Goal: Transaction & Acquisition: Purchase product/service

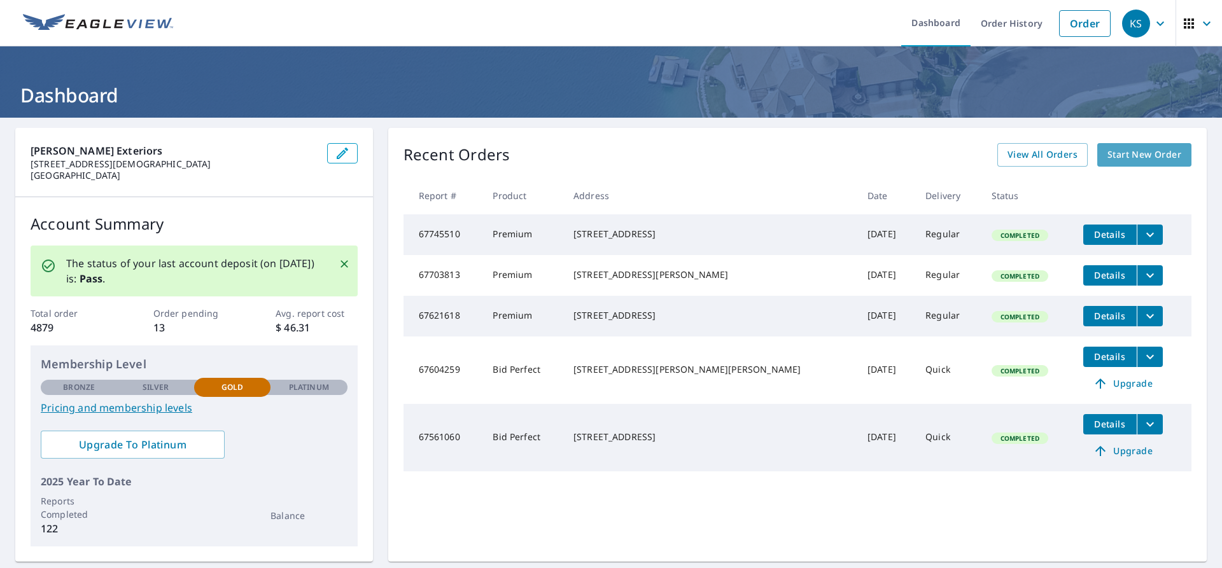
click at [1142, 157] on span "Start New Order" at bounding box center [1145, 155] width 74 height 16
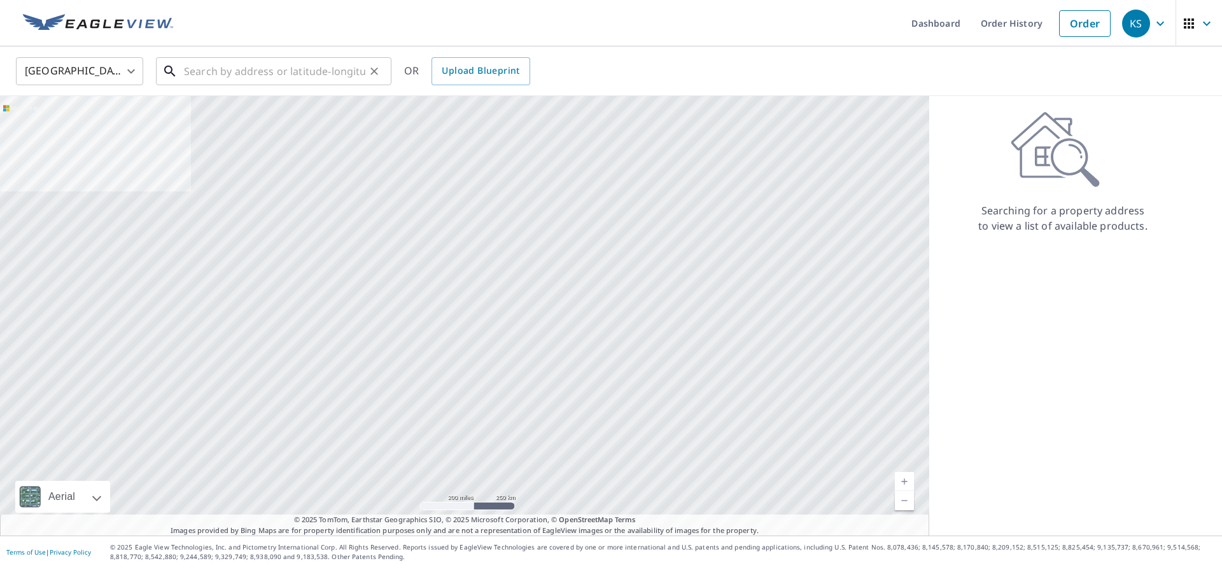
click at [193, 80] on input "text" at bounding box center [274, 71] width 181 height 36
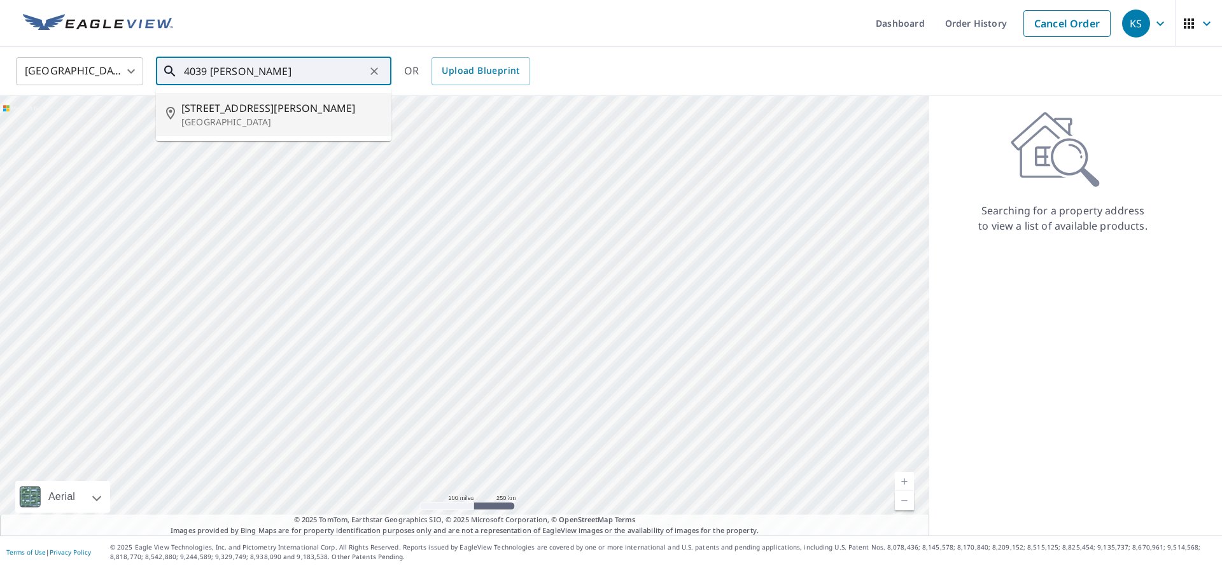
click at [192, 104] on span "[STREET_ADDRESS][PERSON_NAME]" at bounding box center [281, 108] width 200 height 15
type input "[STREET_ADDRESS][PERSON_NAME][PERSON_NAME]"
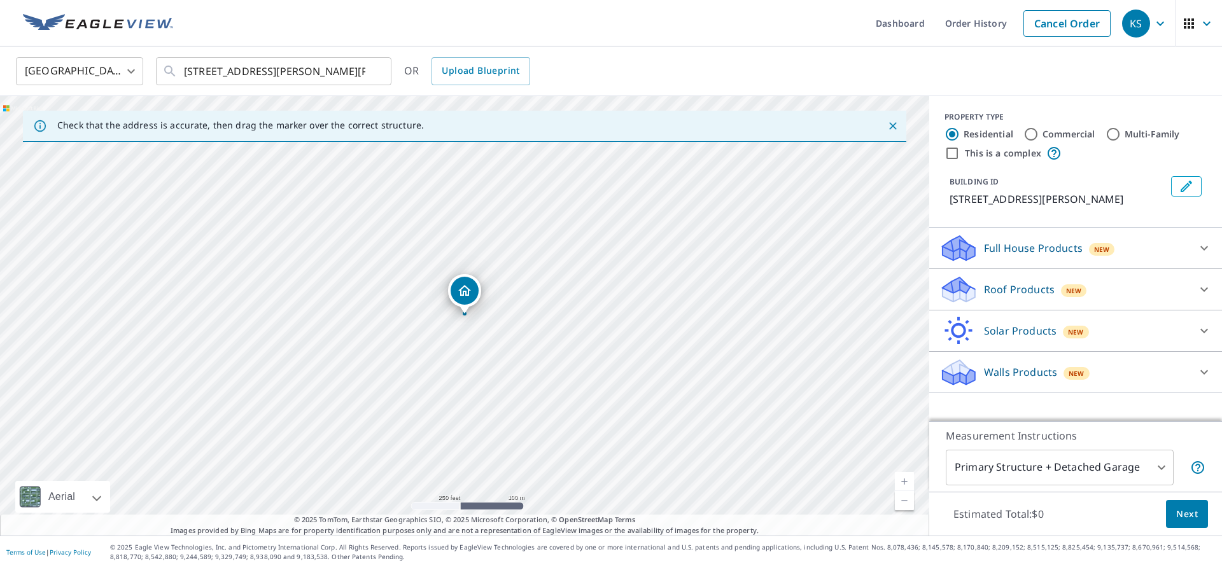
click at [960, 286] on icon at bounding box center [959, 286] width 32 height 16
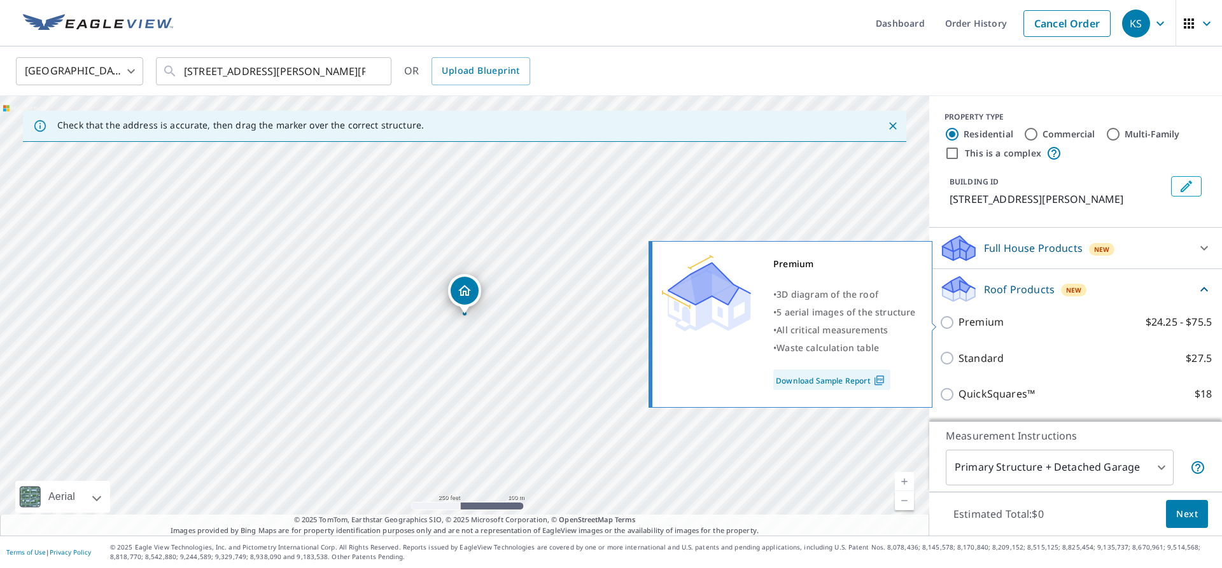
click at [949, 319] on input "Premium $24.25 - $75.5" at bounding box center [949, 322] width 19 height 15
checkbox input "true"
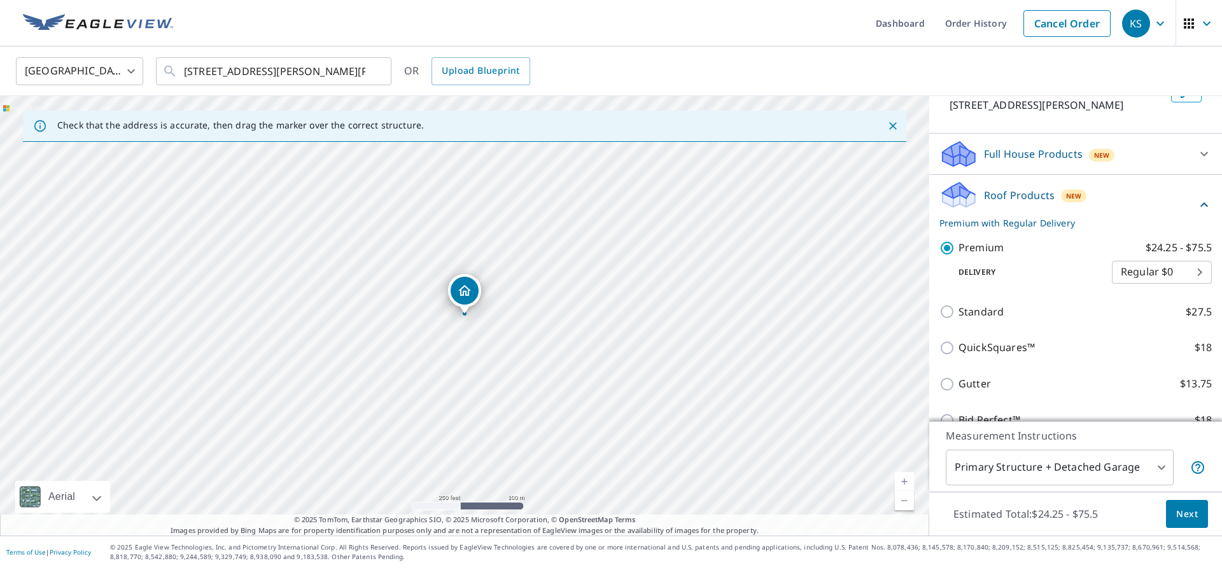
scroll to position [168, 0]
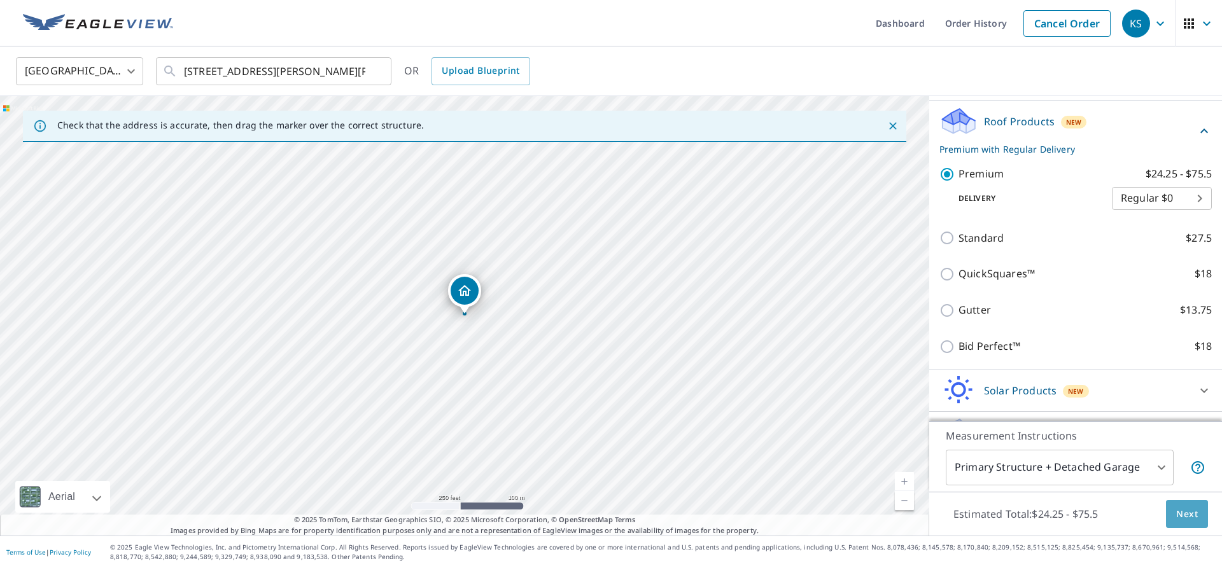
click at [1184, 515] on span "Next" at bounding box center [1187, 515] width 22 height 16
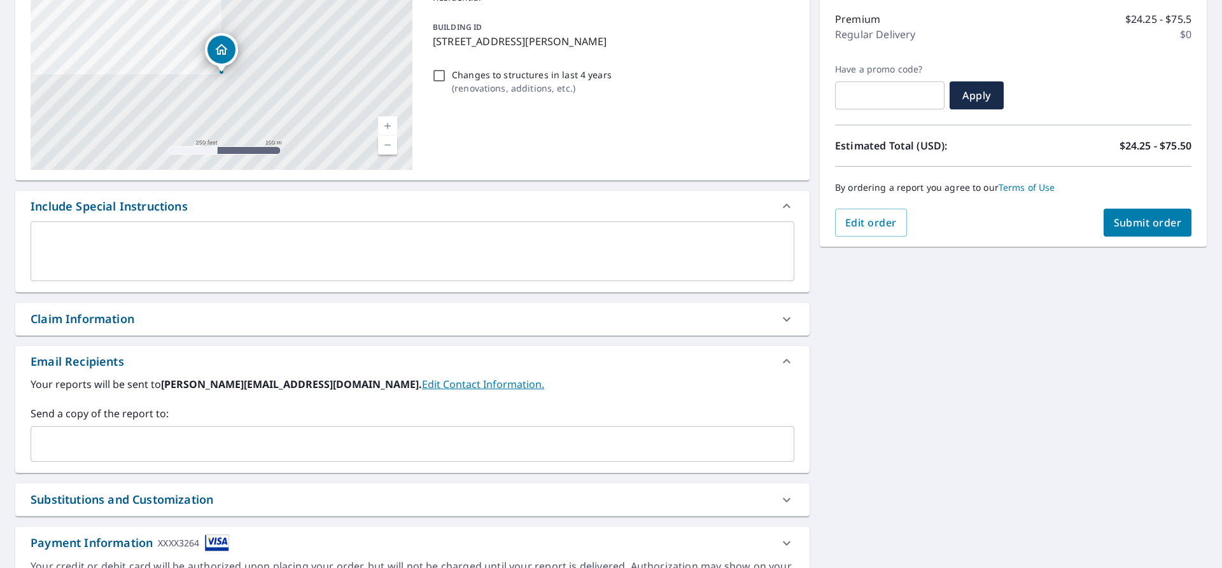
scroll to position [168, 0]
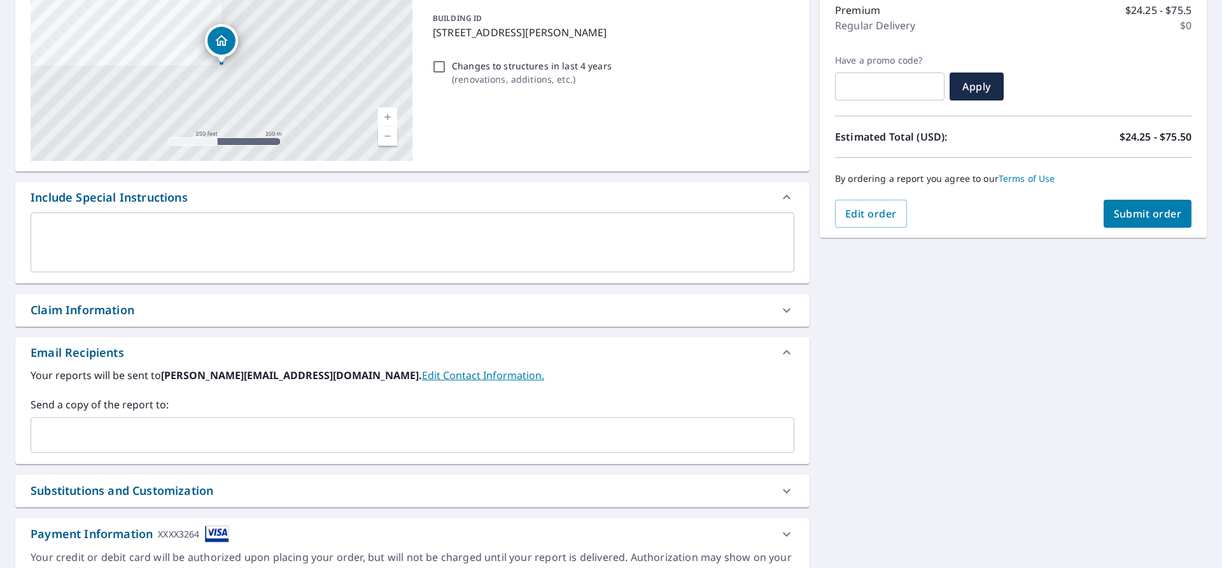
click at [125, 303] on div "Claim Information" at bounding box center [83, 310] width 104 height 17
checkbox input "true"
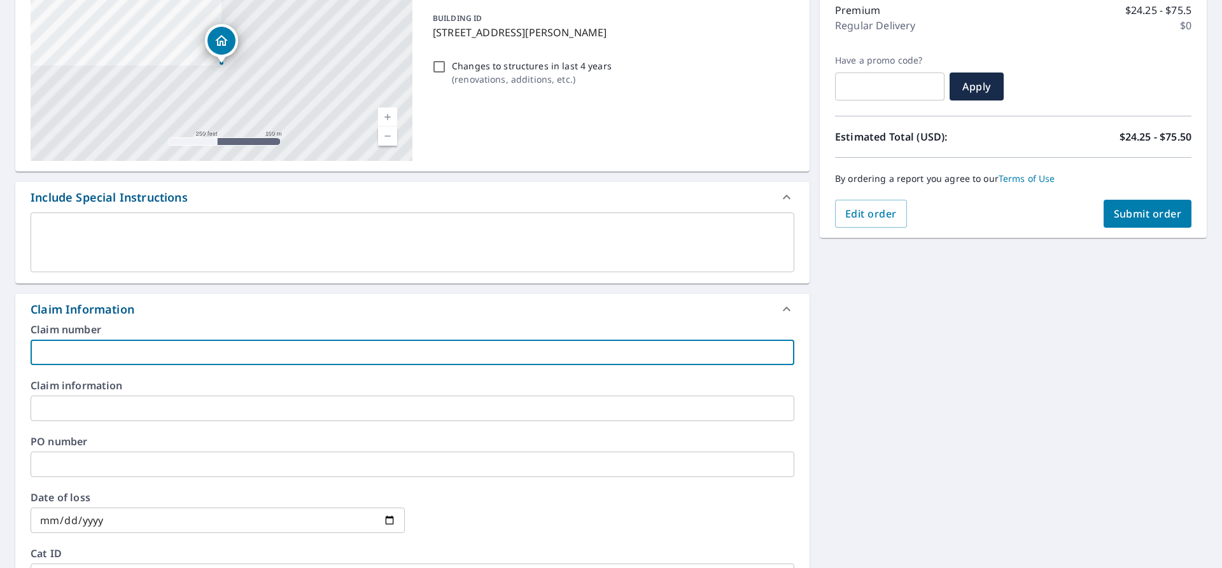
click at [148, 356] on input "text" at bounding box center [413, 352] width 764 height 25
type input "T"
checkbox input "true"
type input "TM"
checkbox input "true"
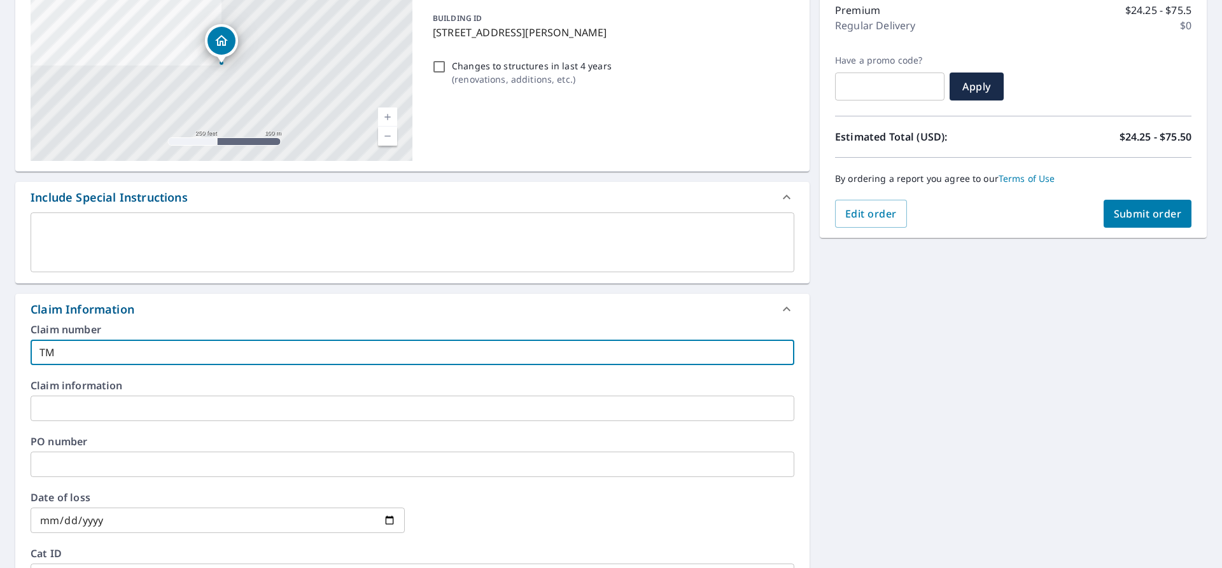
type input "TM"
click at [62, 461] on input "text" at bounding box center [413, 464] width 764 height 25
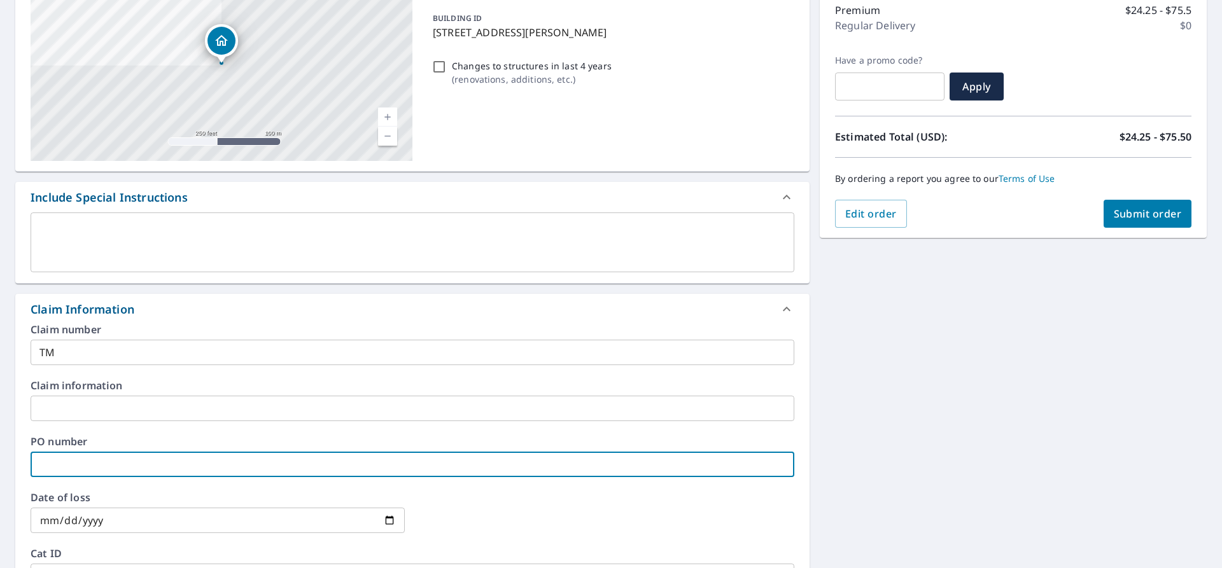
type input "1"
checkbox input "true"
type input "13"
checkbox input "true"
type input "138"
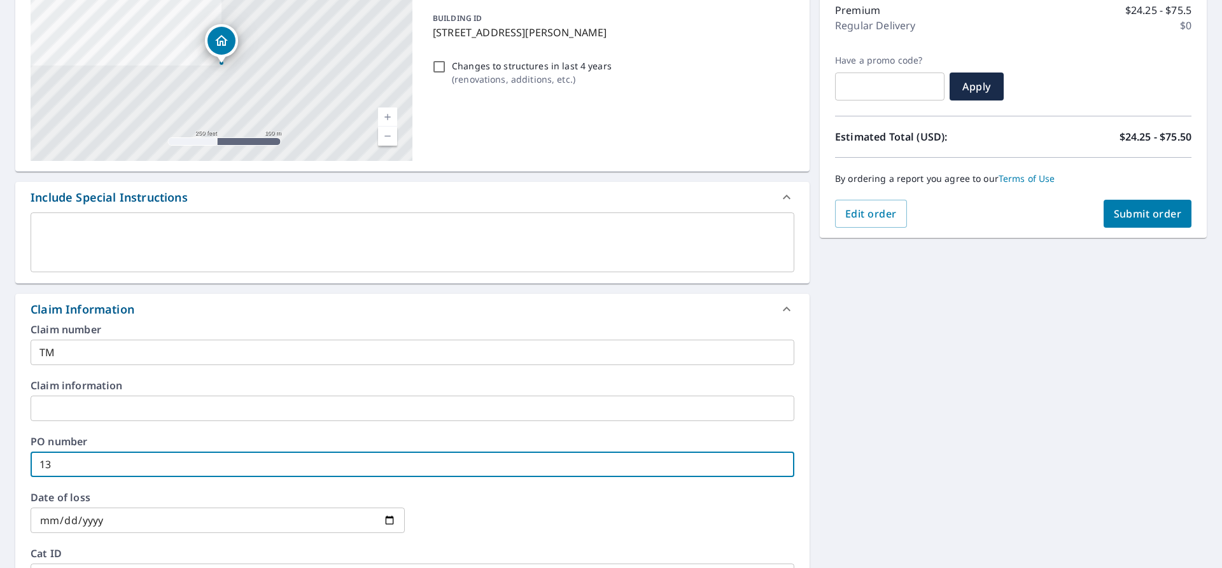
checkbox input "true"
type input "1383"
checkbox input "true"
type input "13835"
checkbox input "true"
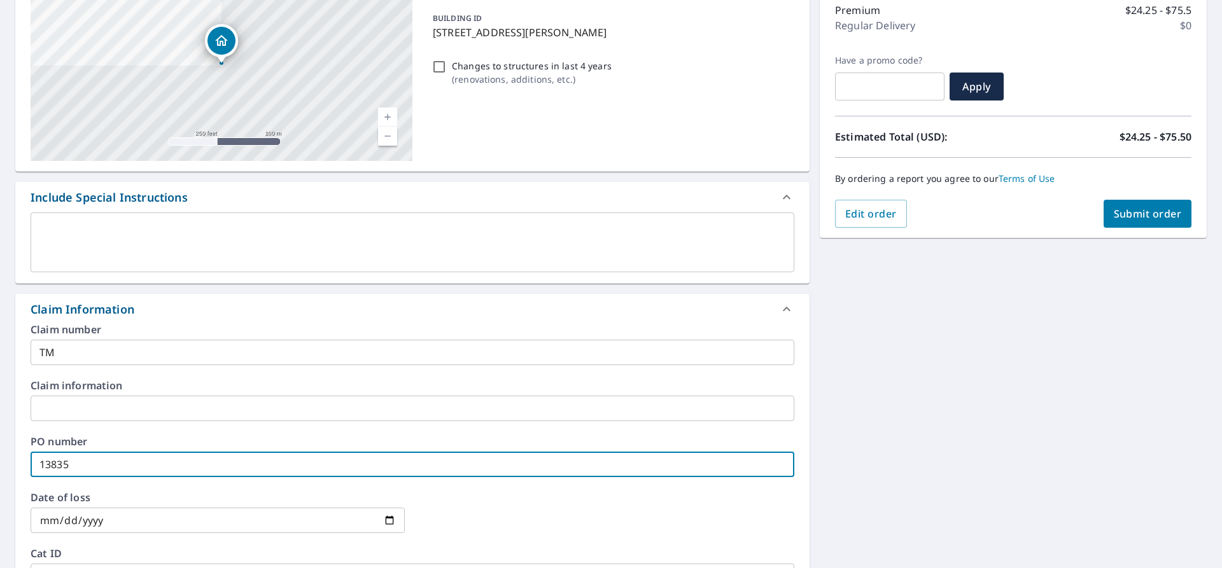
type input "138358"
checkbox input "true"
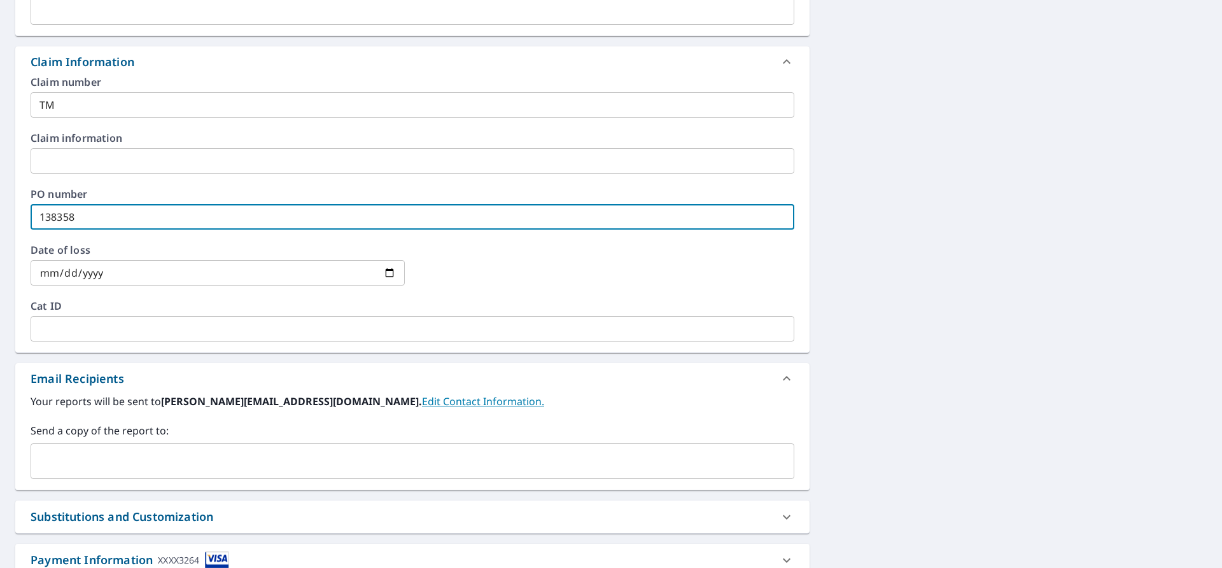
scroll to position [420, 0]
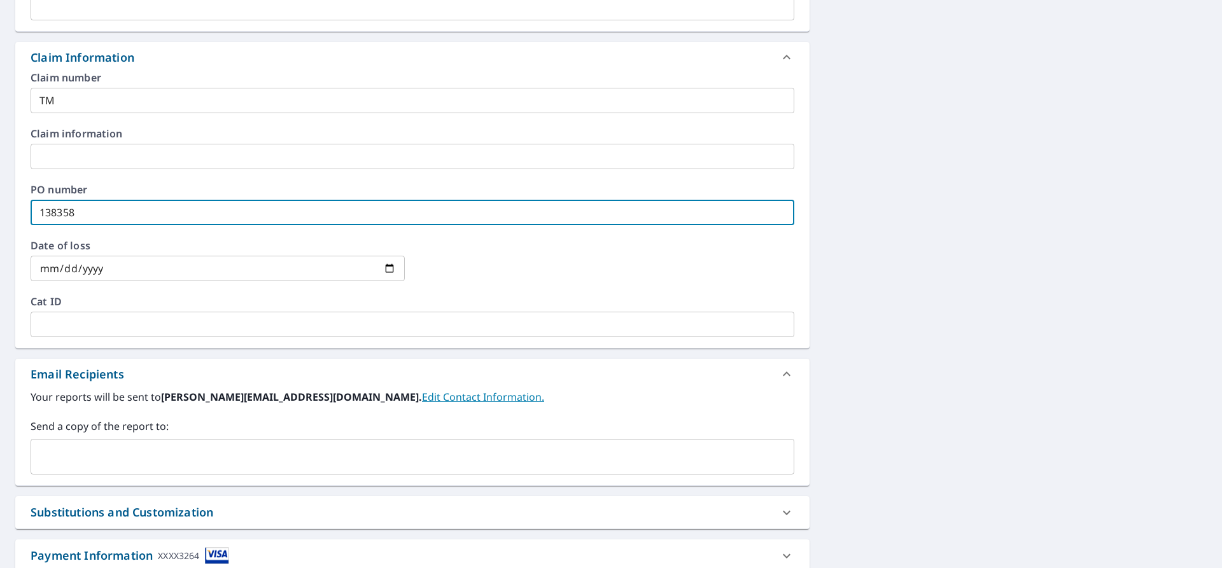
type input "138358"
click at [105, 462] on input "text" at bounding box center [402, 457] width 733 height 24
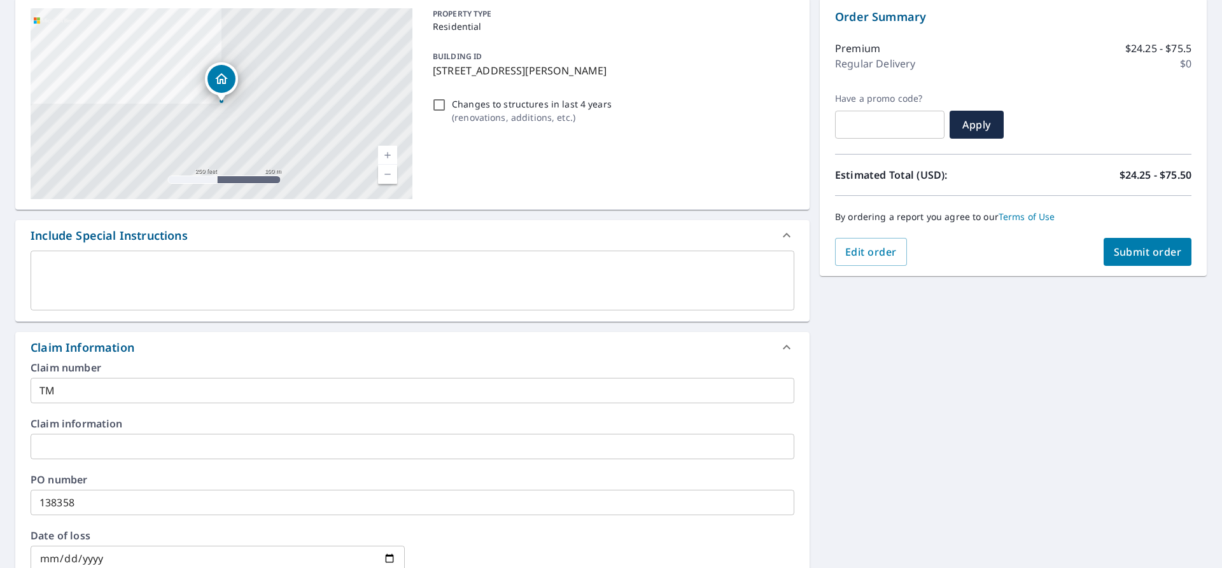
scroll to position [87, 0]
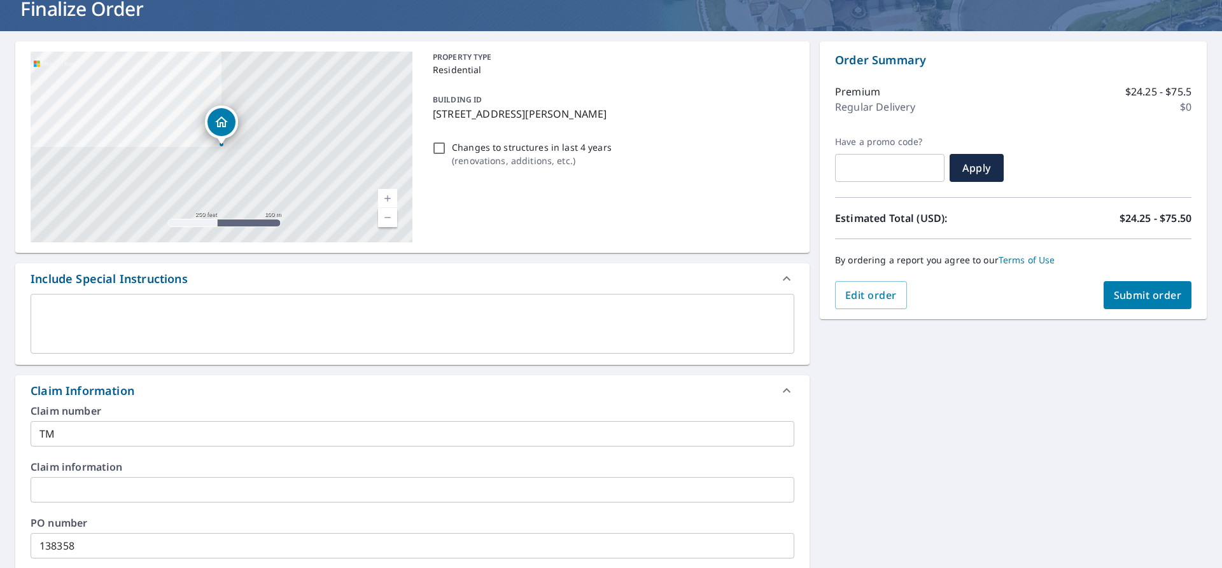
type input "[PERSON_NAME][EMAIL_ADDRESS][DOMAIN_NAME]"
click at [1126, 302] on span "Submit order" at bounding box center [1148, 295] width 68 height 14
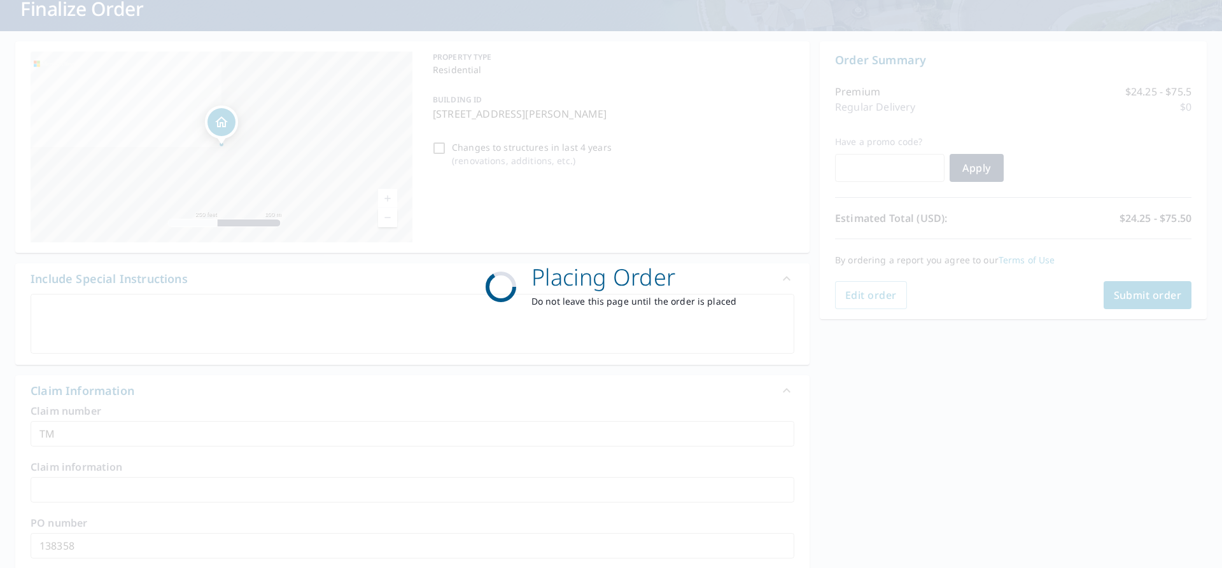
checkbox input "true"
